Goal: Task Accomplishment & Management: Use online tool/utility

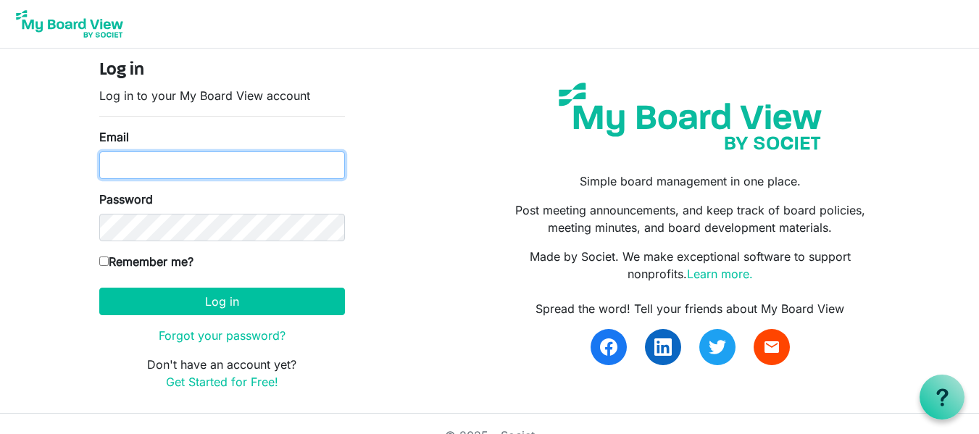
type input "[EMAIL_ADDRESS][DOMAIN_NAME]"
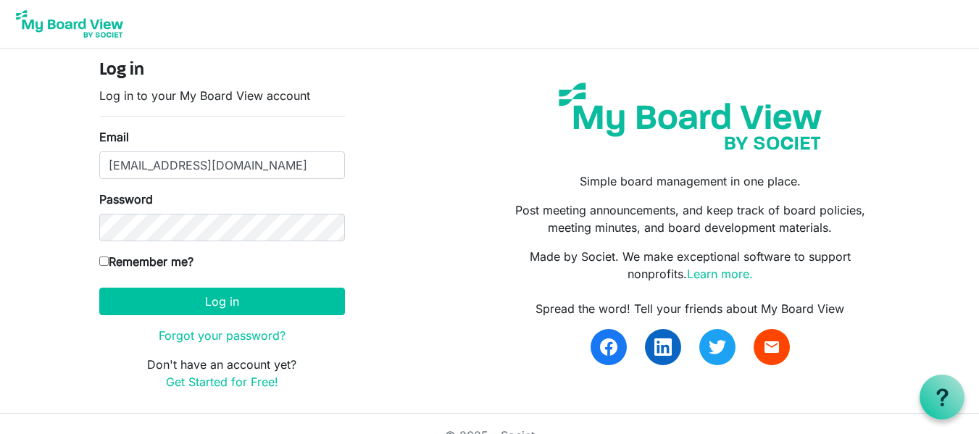
click at [99, 265] on input "Remember me?" at bounding box center [103, 261] width 9 height 9
checkbox input "true"
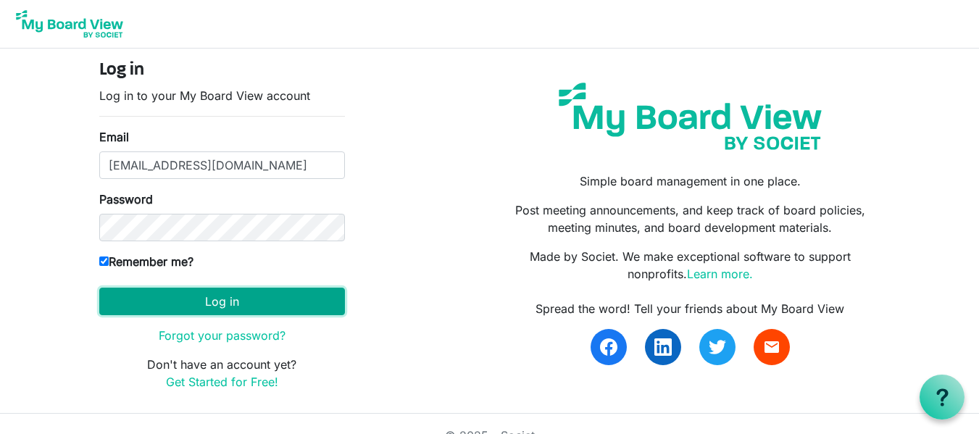
click at [235, 305] on button "Log in" at bounding box center [222, 302] width 246 height 28
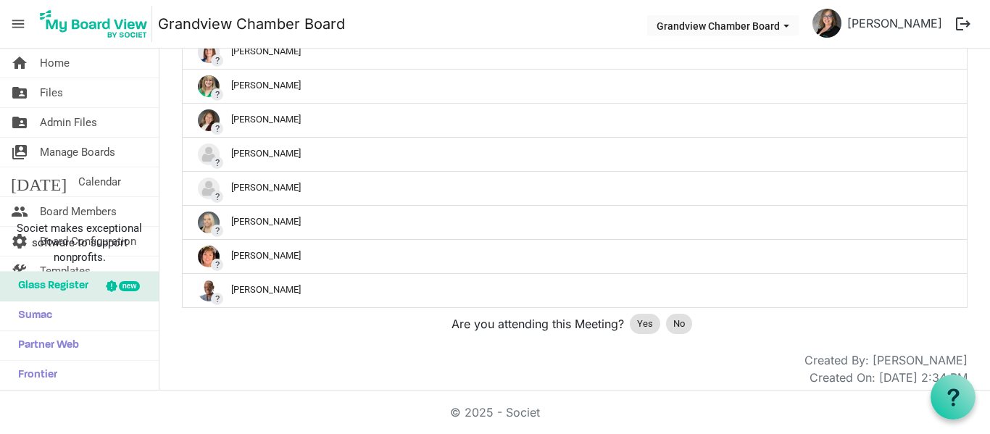
scroll to position [805, 0]
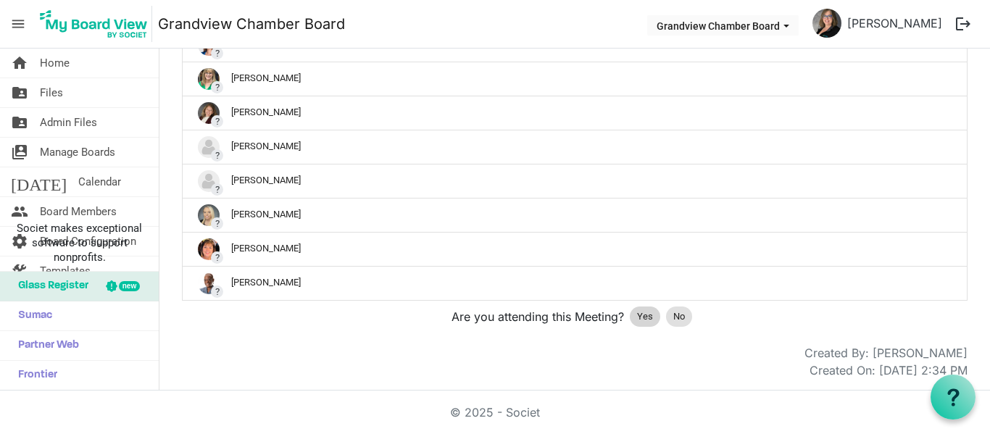
click at [637, 319] on span "Yes" at bounding box center [645, 317] width 16 height 14
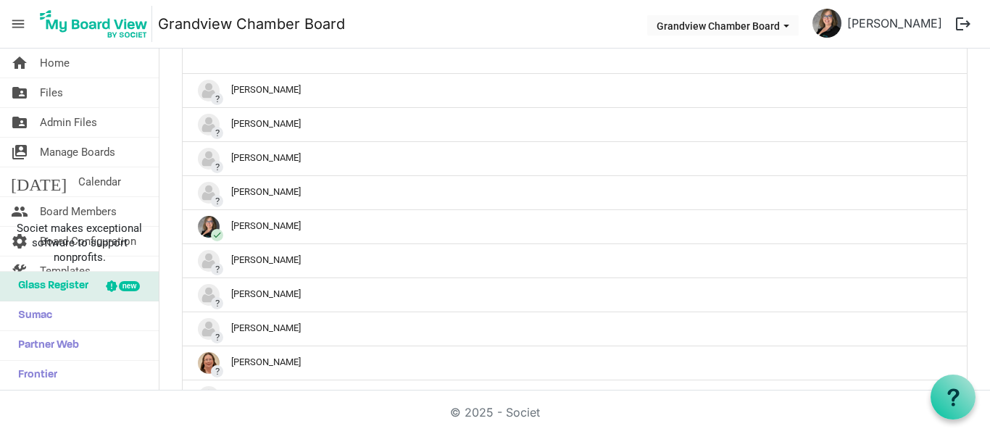
scroll to position [225, 0]
